Goal: Transaction & Acquisition: Download file/media

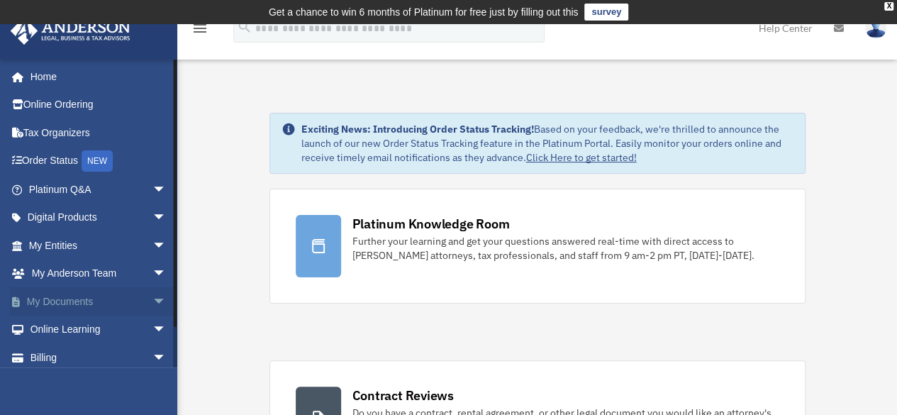
click at [152, 295] on span "arrow_drop_down" at bounding box center [166, 301] width 28 height 29
click at [71, 330] on link "Box" at bounding box center [104, 330] width 168 height 28
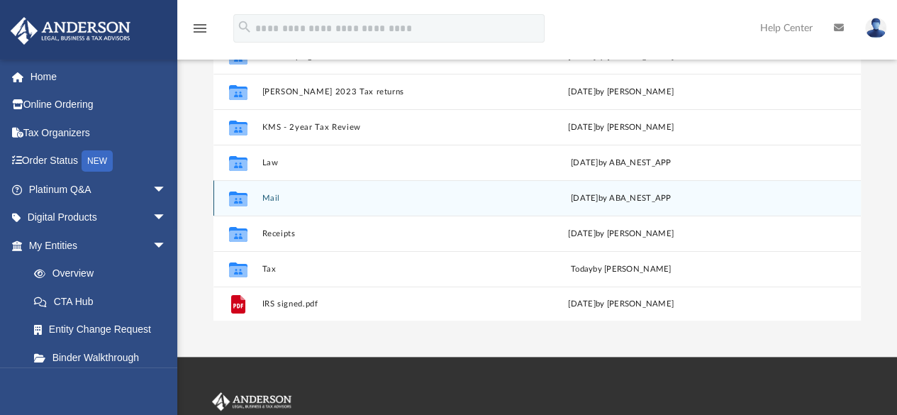
scroll to position [284, 0]
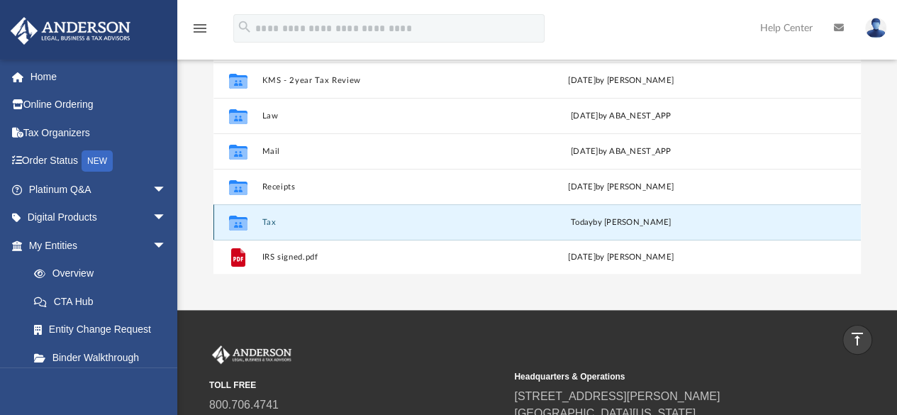
click at [274, 218] on button "Tax" at bounding box center [379, 222] width 235 height 9
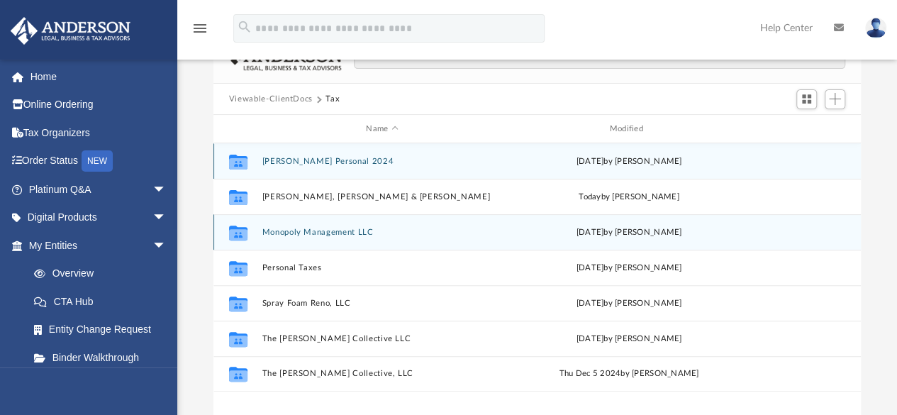
scroll to position [51, 0]
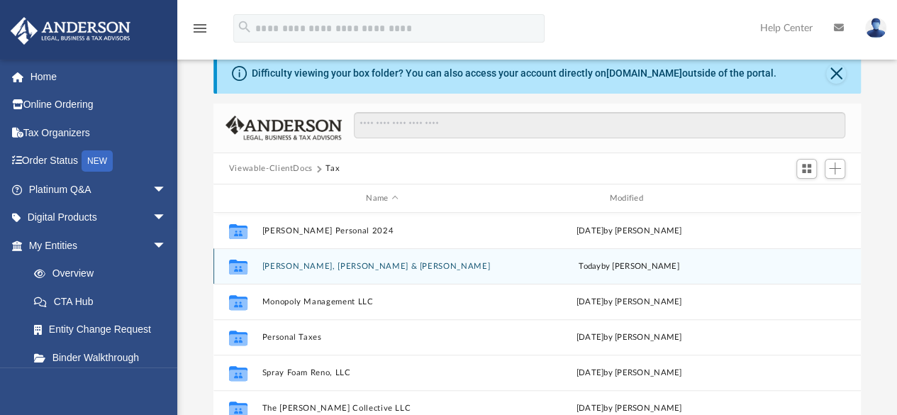
click at [343, 268] on button "[PERSON_NAME], [PERSON_NAME] & [PERSON_NAME]" at bounding box center [382, 266] width 240 height 9
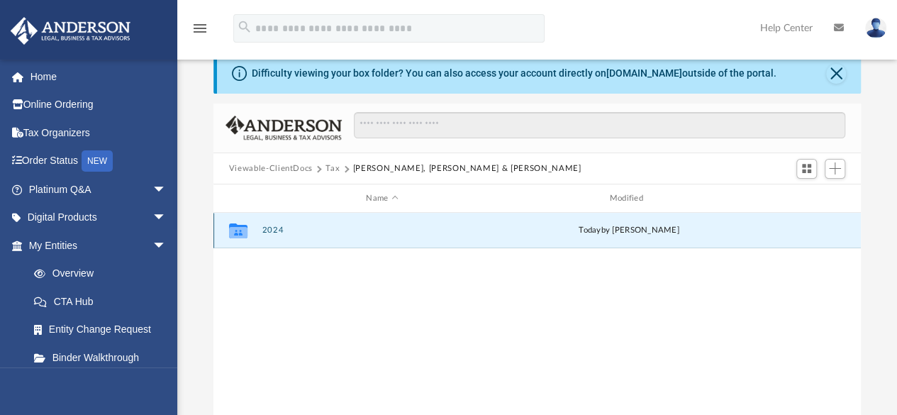
click at [278, 226] on button "2024" at bounding box center [382, 230] width 240 height 9
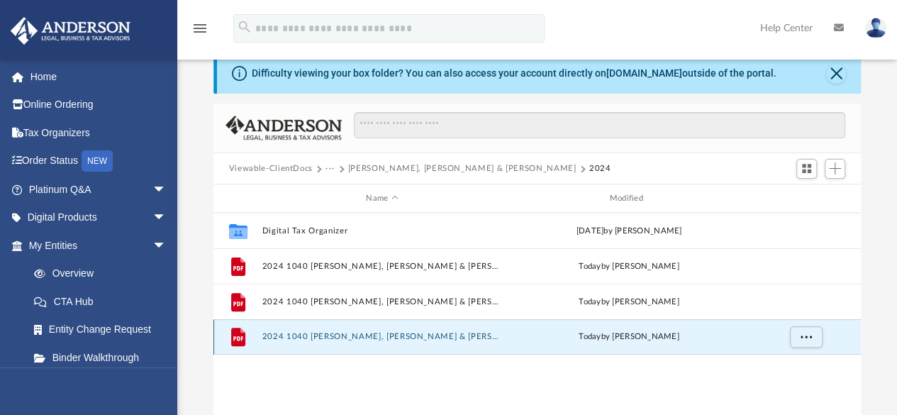
click at [392, 340] on button "2024 1040 [PERSON_NAME], [PERSON_NAME] & [PERSON_NAME] - Review Copy.pdf" at bounding box center [382, 337] width 240 height 9
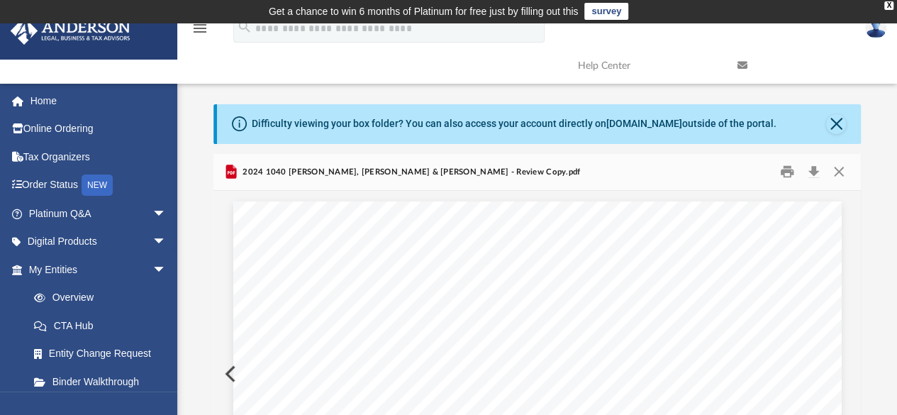
scroll to position [0, 0]
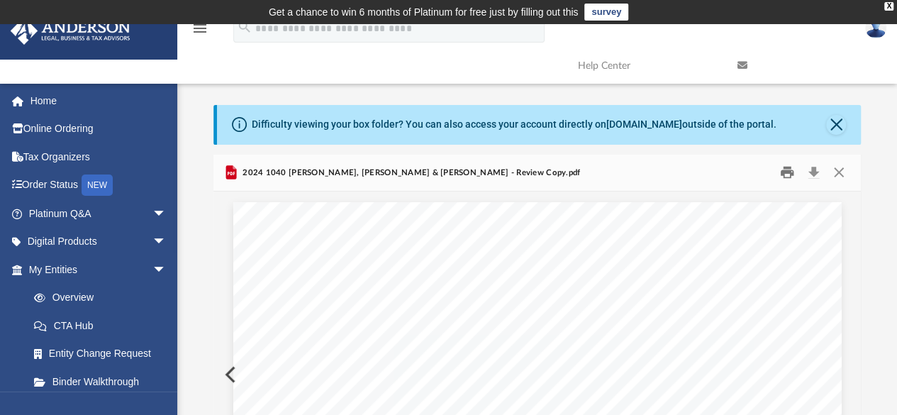
click at [781, 174] on button "Print" at bounding box center [787, 173] width 28 height 22
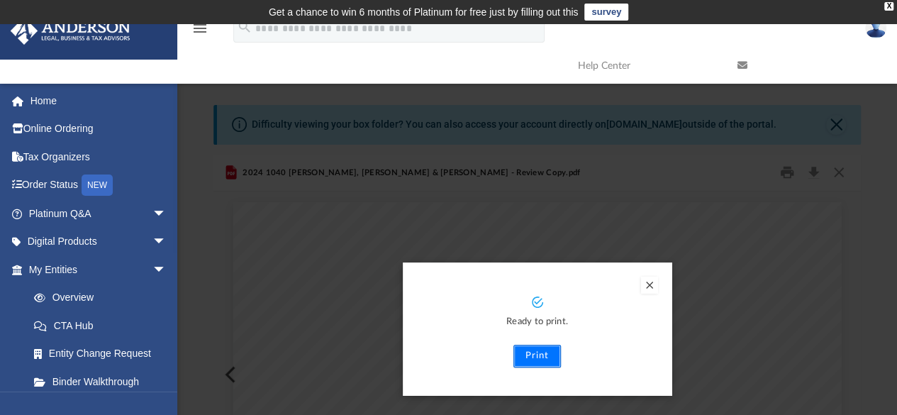
click at [545, 355] on button "Print" at bounding box center [537, 356] width 48 height 23
